Goal: Task Accomplishment & Management: Complete application form

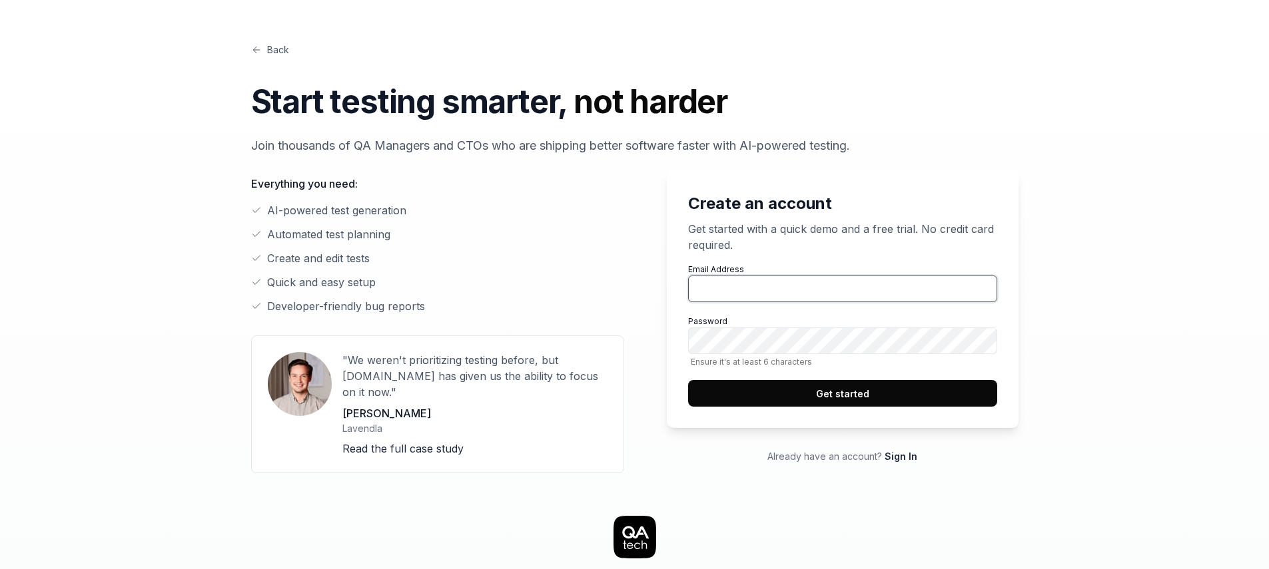
click at [770, 286] on input "Email Address" at bounding box center [842, 289] width 309 height 27
paste input "[EMAIL_ADDRESS][DOMAIN_NAME]"
type input "[EMAIL_ADDRESS][DOMAIN_NAME]"
click at [865, 396] on button "Get started" at bounding box center [842, 393] width 309 height 27
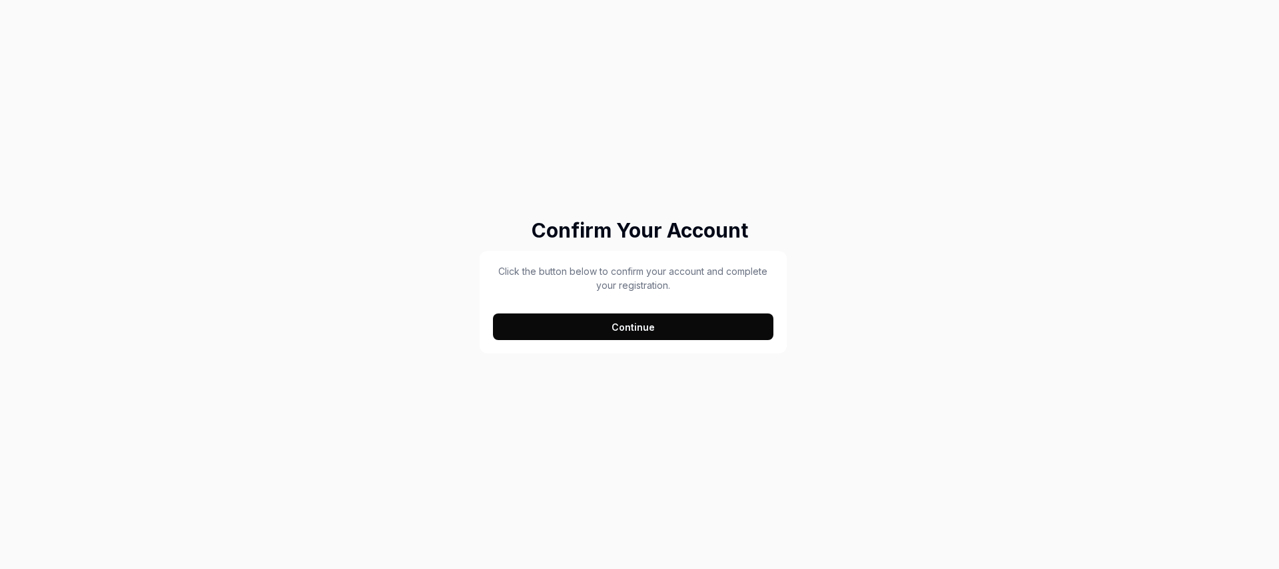
click at [634, 332] on button "Continue" at bounding box center [633, 327] width 280 height 27
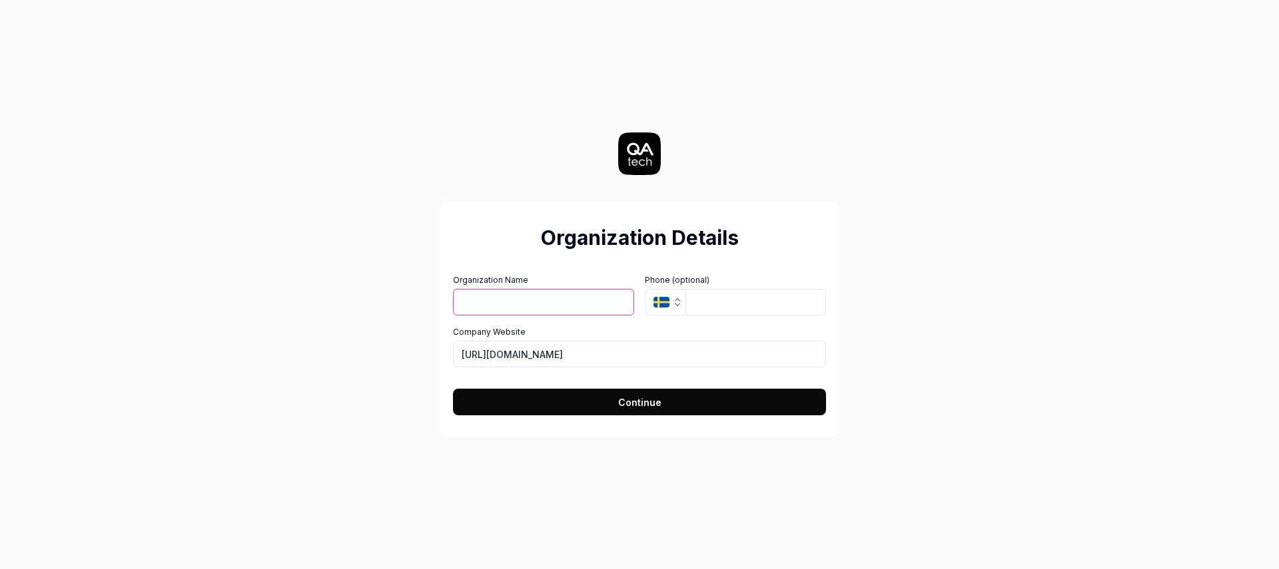
click at [499, 305] on input "Organization Name" at bounding box center [543, 302] width 181 height 27
type input "Test Tech 1"
click at [653, 402] on span "Continue" at bounding box center [639, 403] width 43 height 14
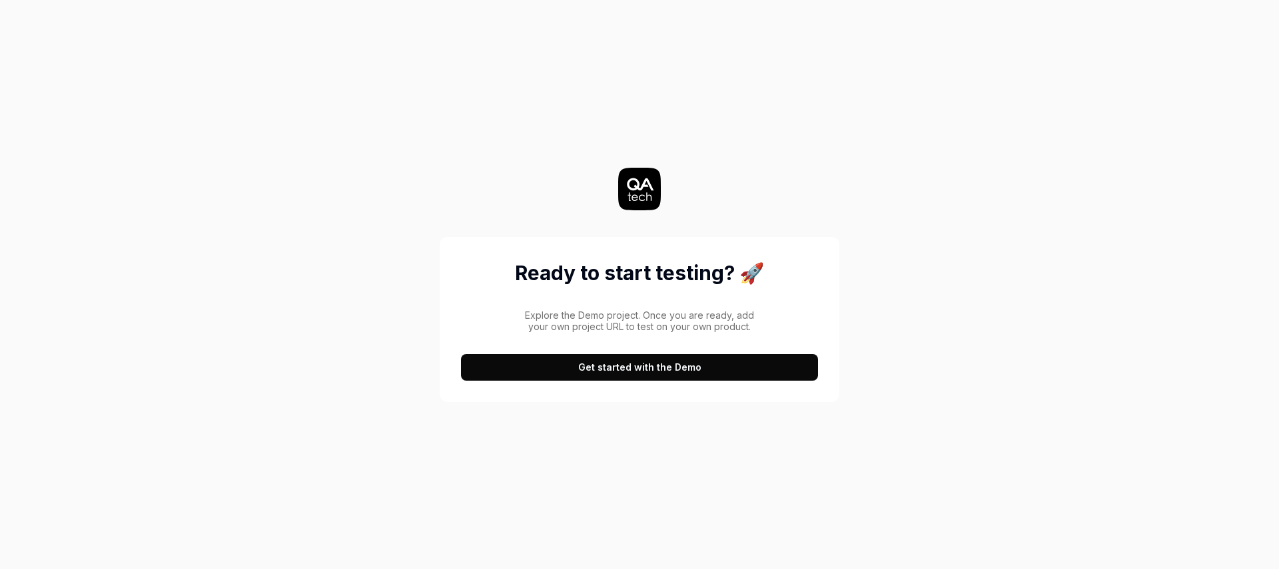
click at [627, 372] on button "Get started with the Demo" at bounding box center [639, 367] width 357 height 27
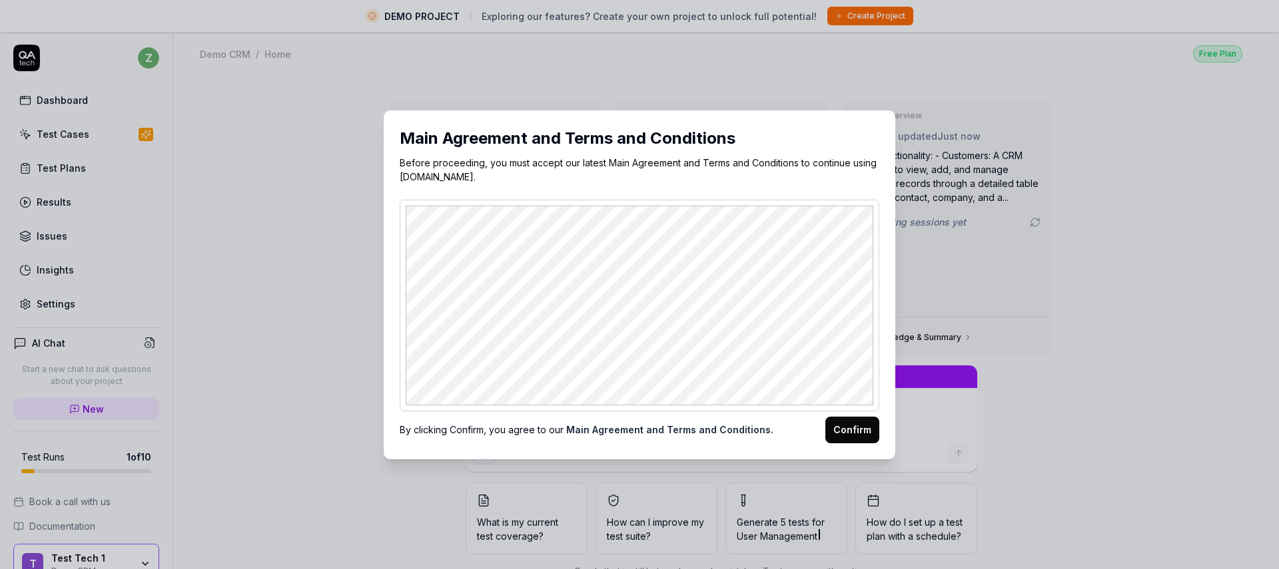
click at [862, 427] on button "Confirm" at bounding box center [852, 430] width 54 height 27
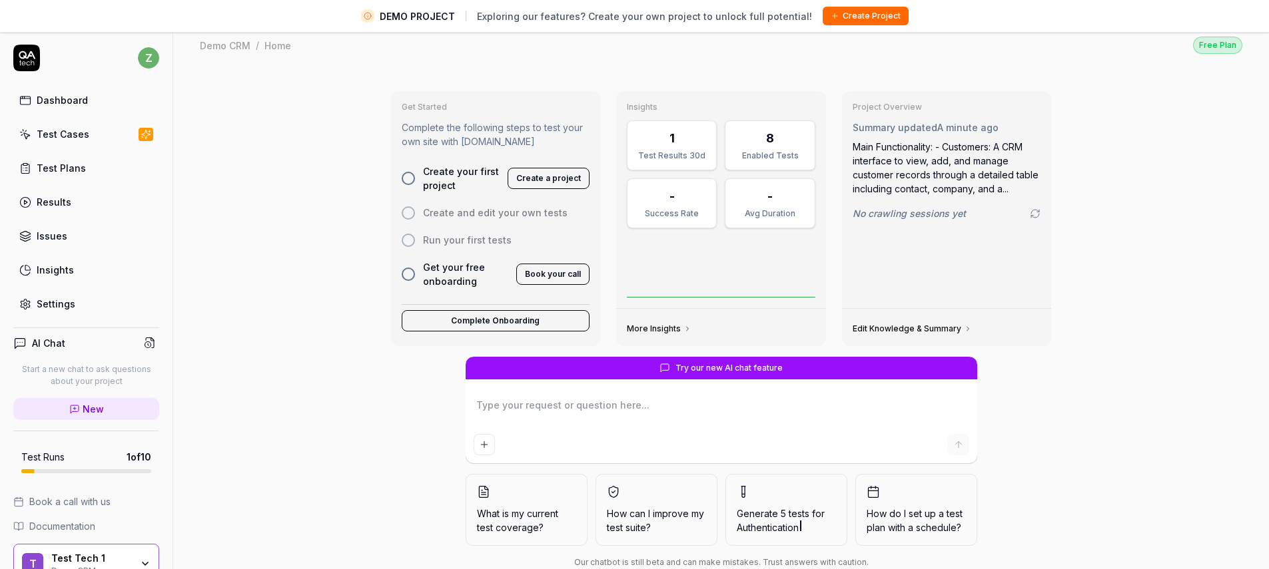
scroll to position [31, 0]
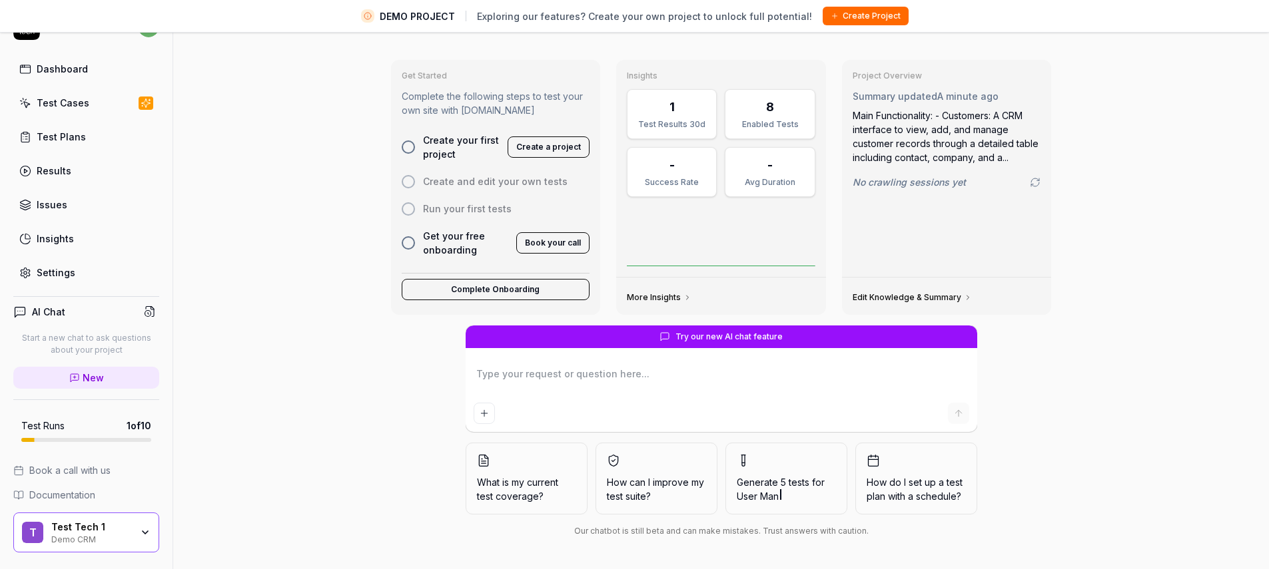
click at [541, 483] on span "What is my current test coverage?" at bounding box center [526, 489] width 99 height 28
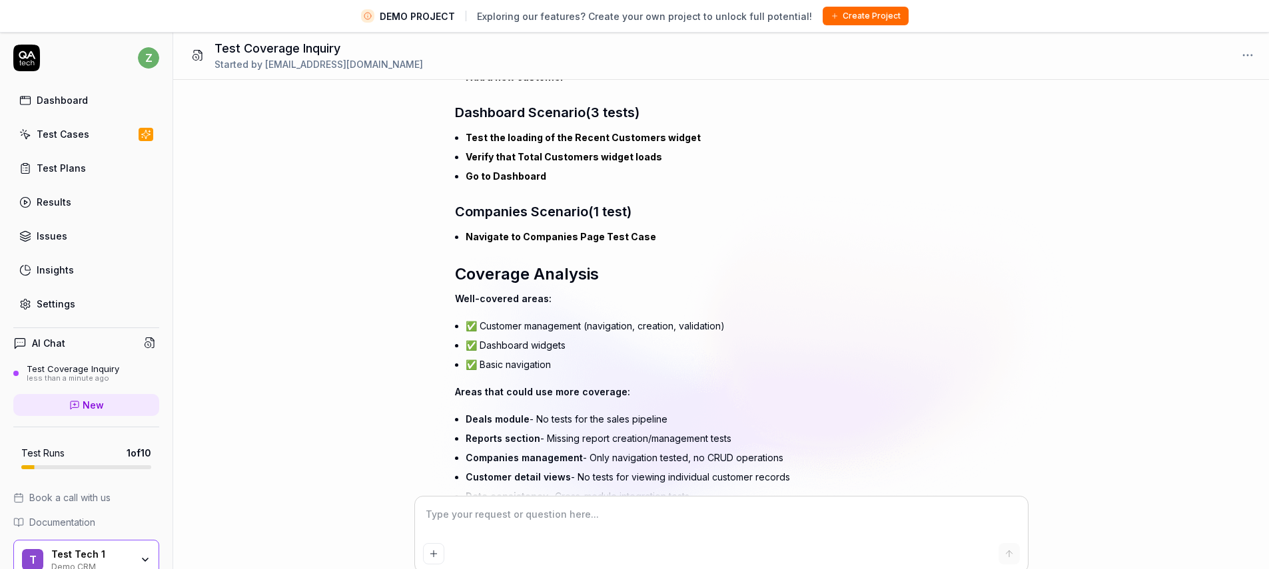
scroll to position [396, 0]
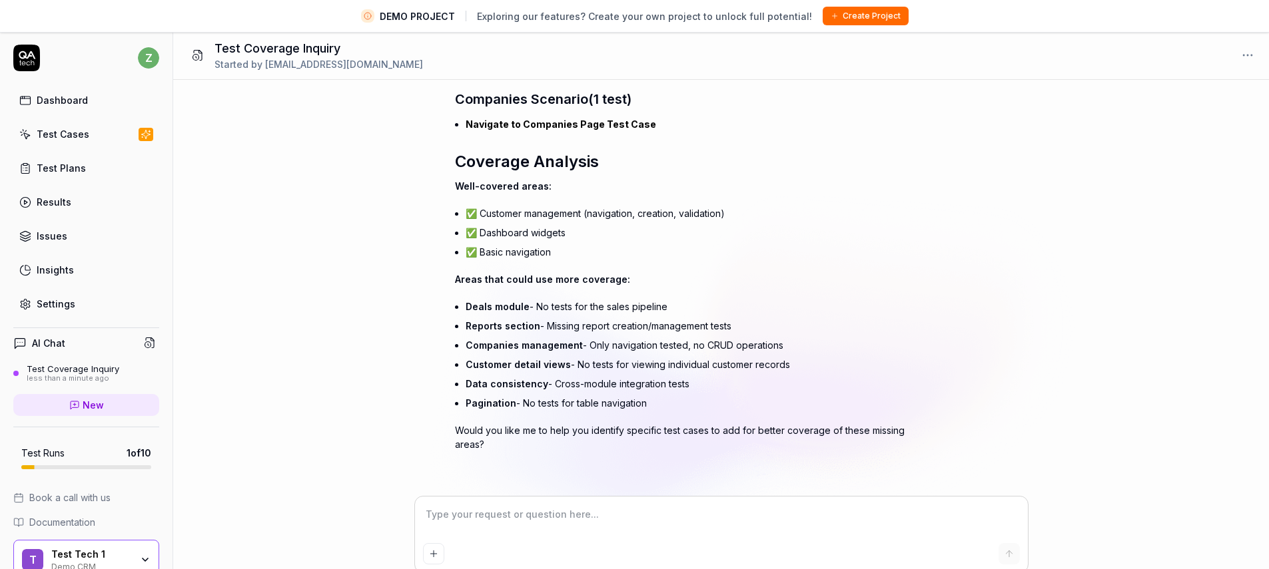
click at [55, 97] on div "Dashboard" at bounding box center [62, 100] width 51 height 14
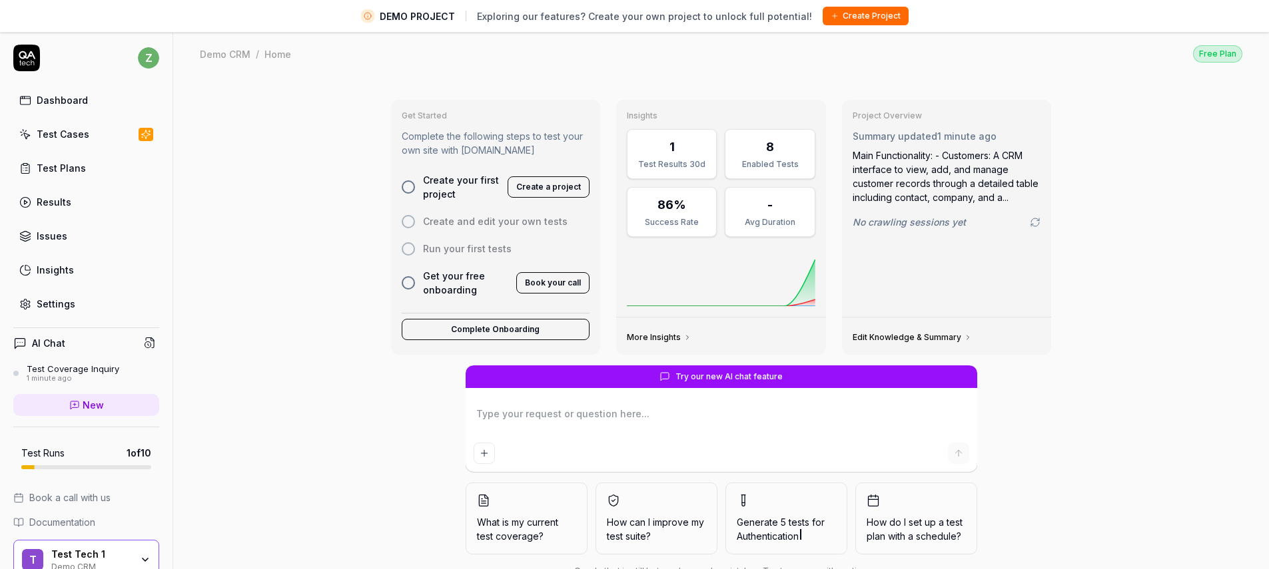
click at [62, 129] on div "Test Cases" at bounding box center [63, 134] width 53 height 14
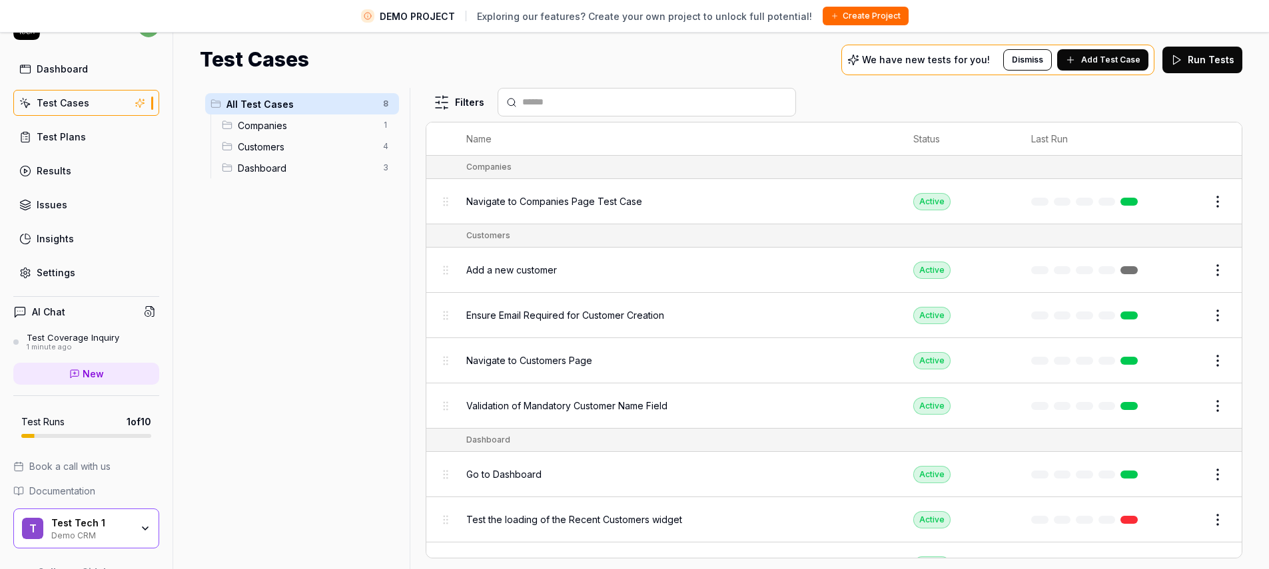
click at [56, 206] on div "Issues" at bounding box center [52, 205] width 31 height 14
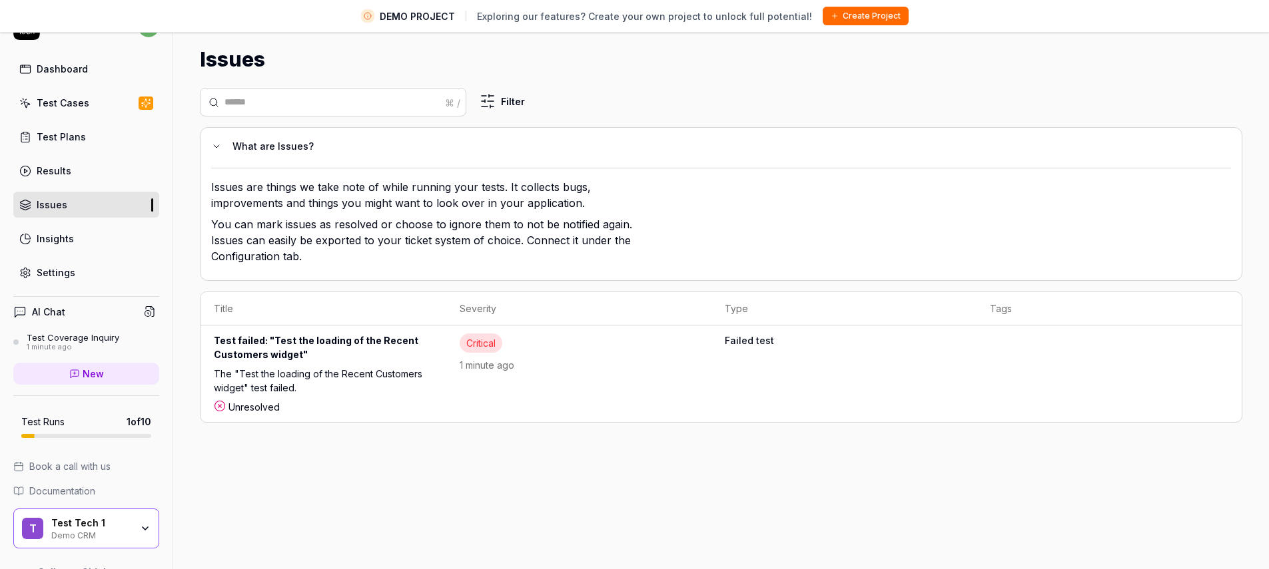
scroll to position [30, 0]
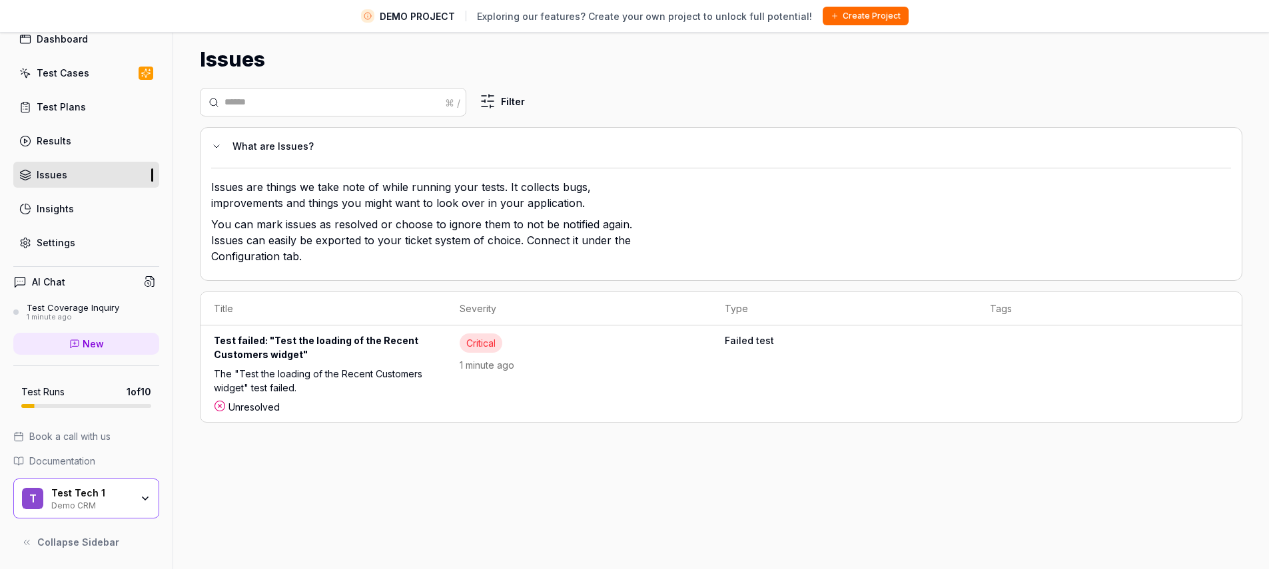
click at [65, 461] on span "Documentation" at bounding box center [62, 461] width 66 height 14
